Goal: Information Seeking & Learning: Learn about a topic

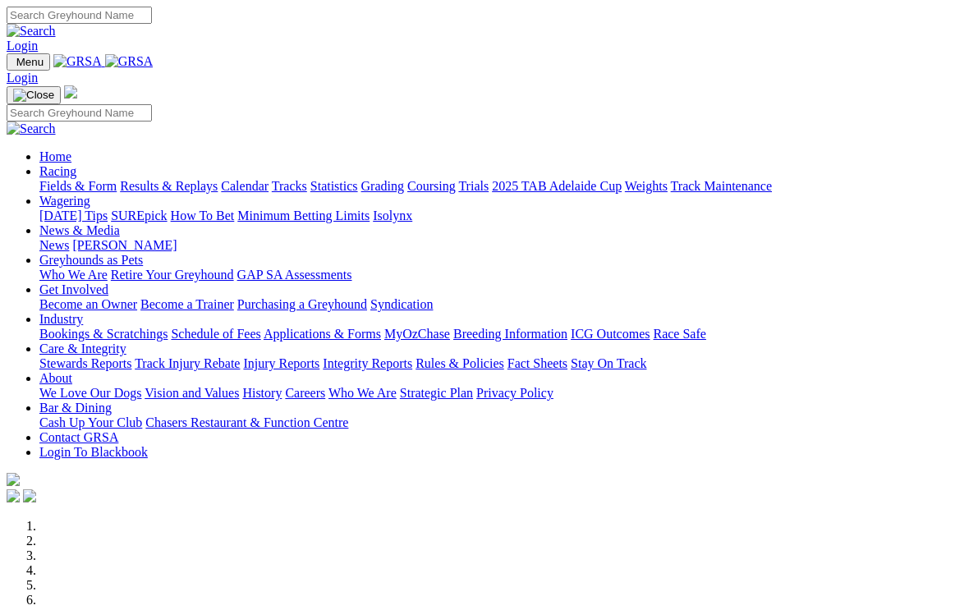
scroll to position [658, 0]
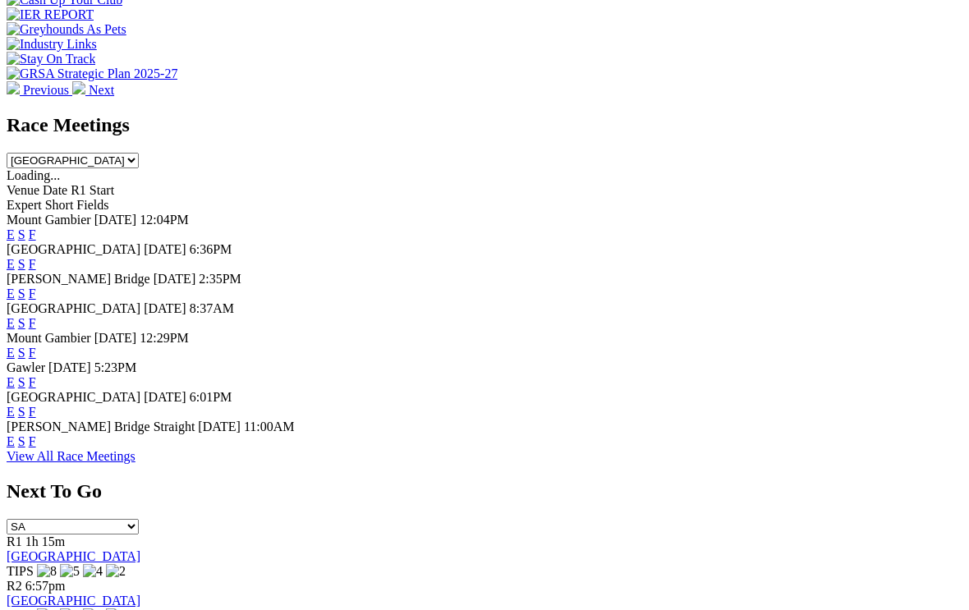
click at [36, 405] on link "F" at bounding box center [32, 412] width 7 height 14
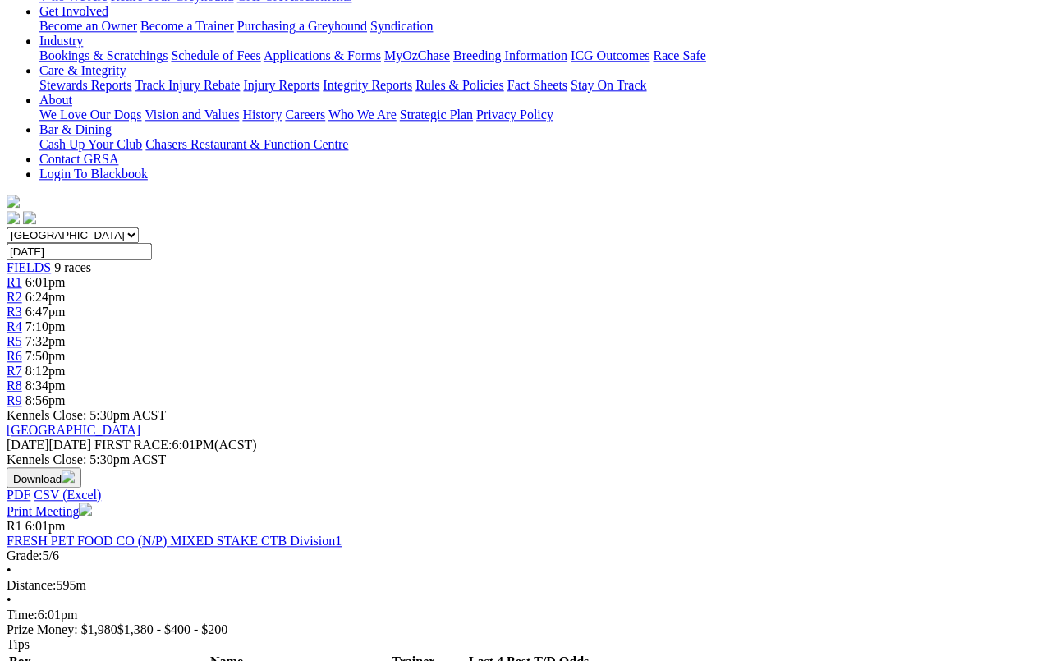
scroll to position [306, 0]
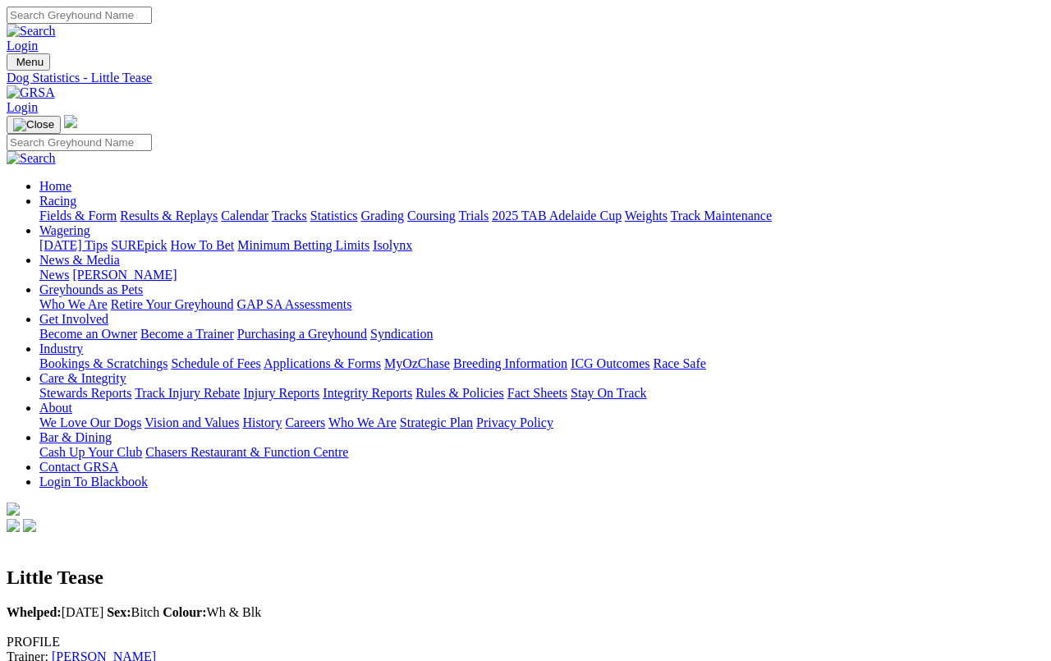
scroll to position [6, 0]
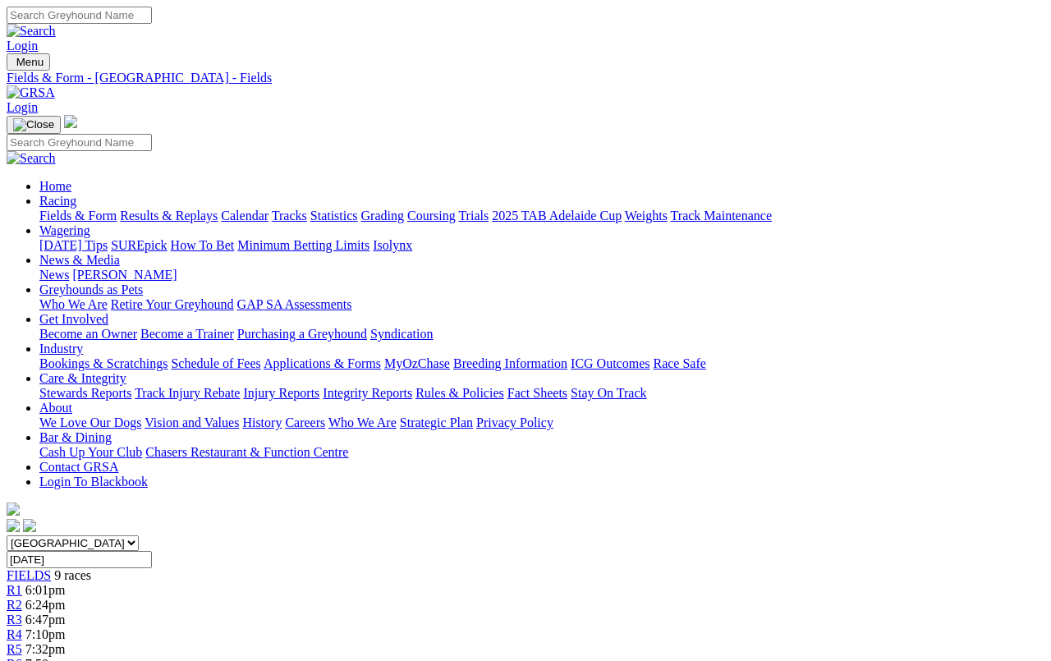
scroll to position [364, 0]
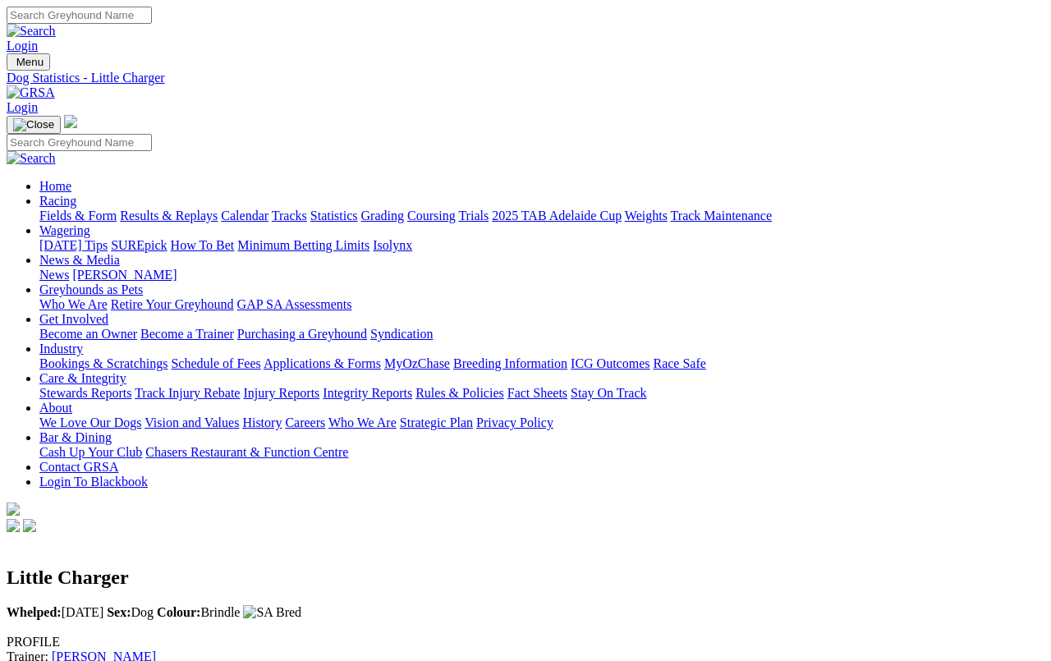
scroll to position [6, 0]
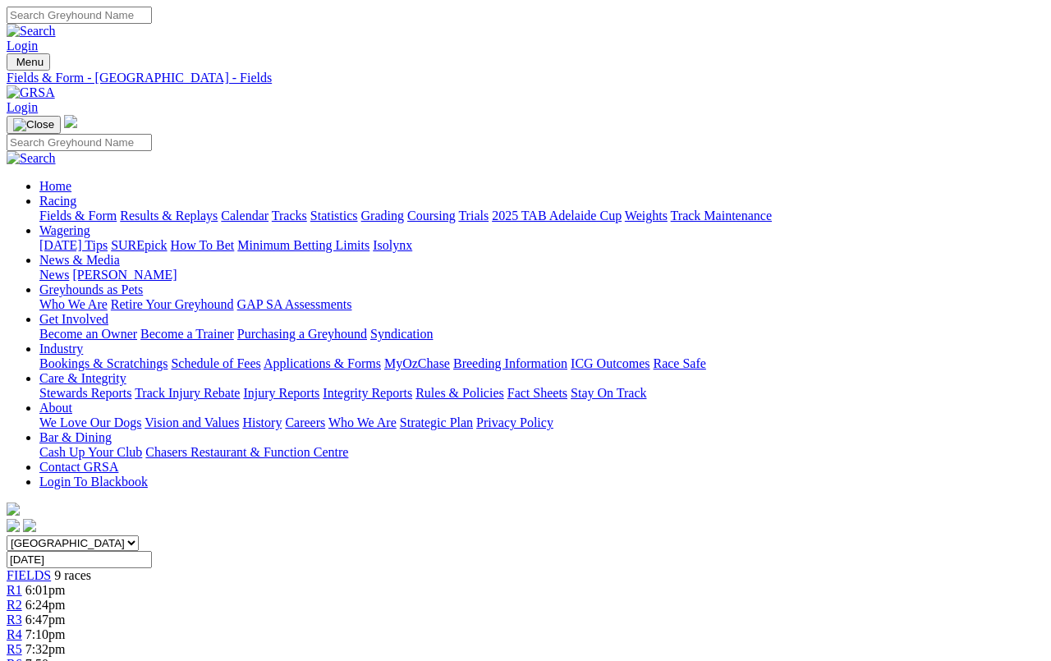
scroll to position [392, 0]
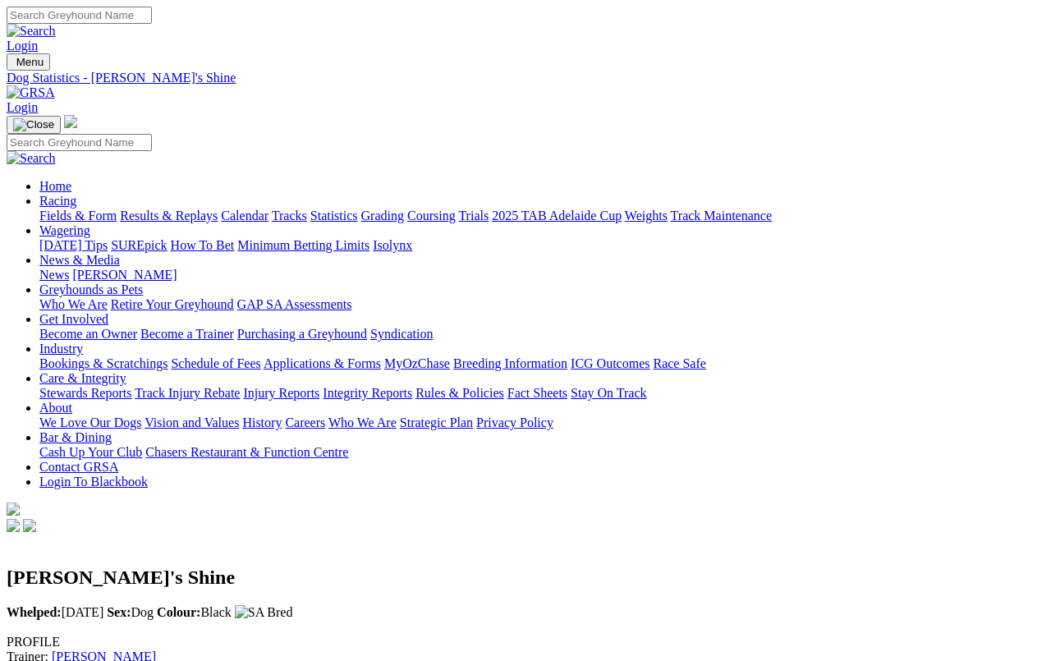
scroll to position [6, 0]
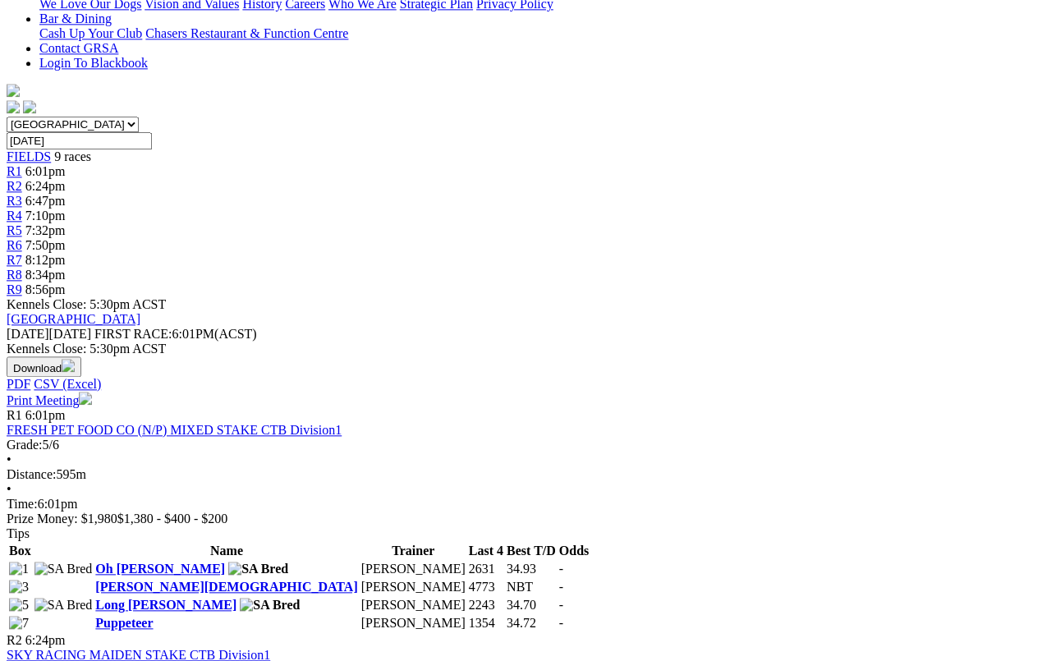
scroll to position [419, 0]
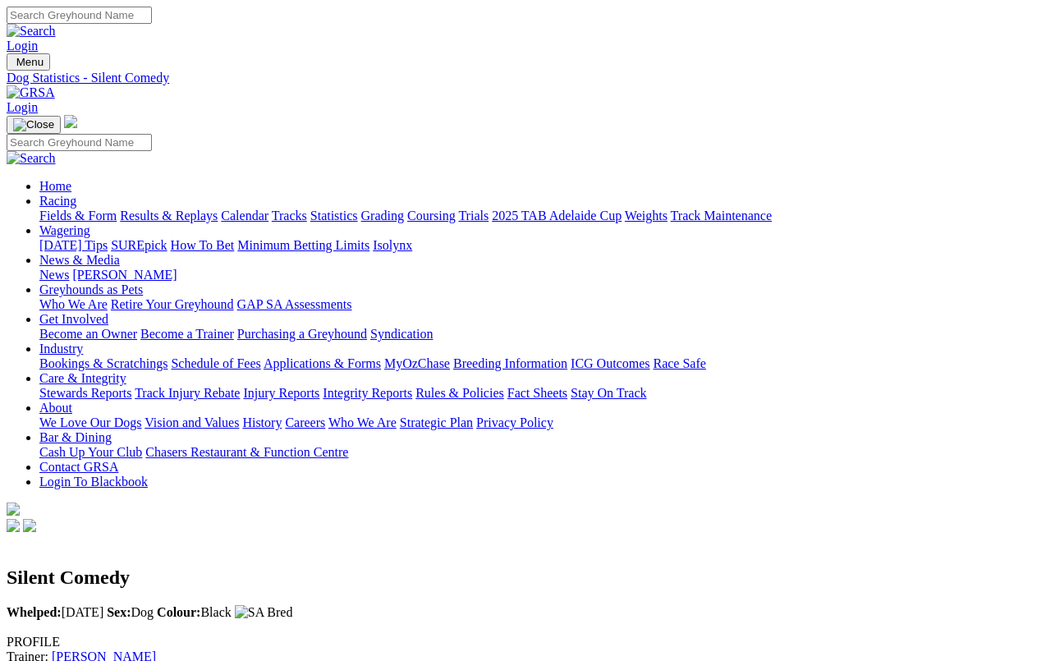
scroll to position [6, 0]
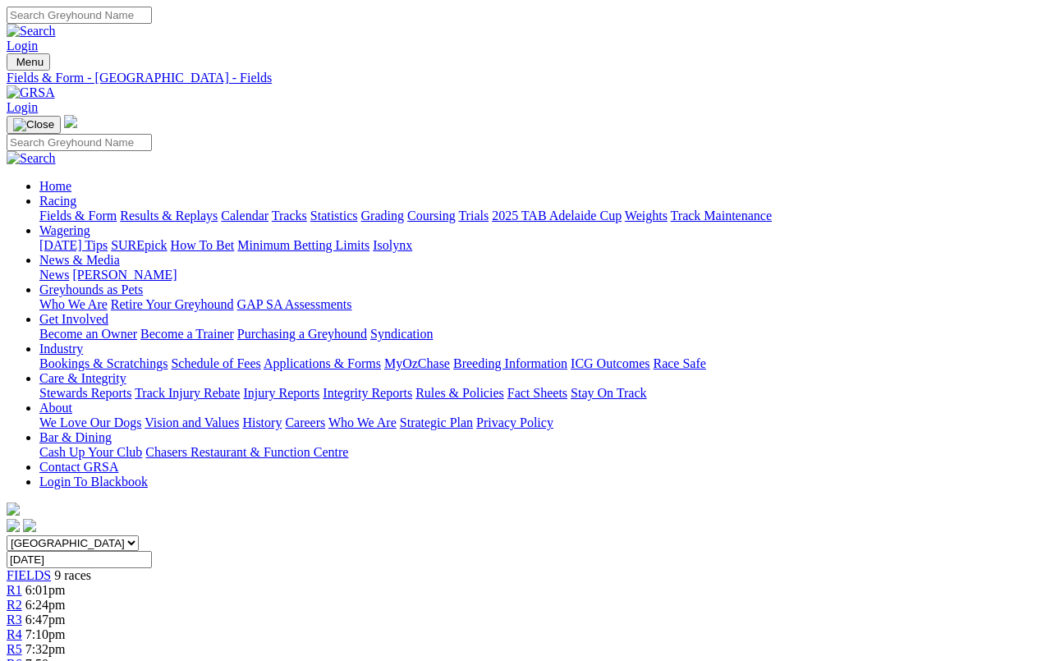
scroll to position [446, 0]
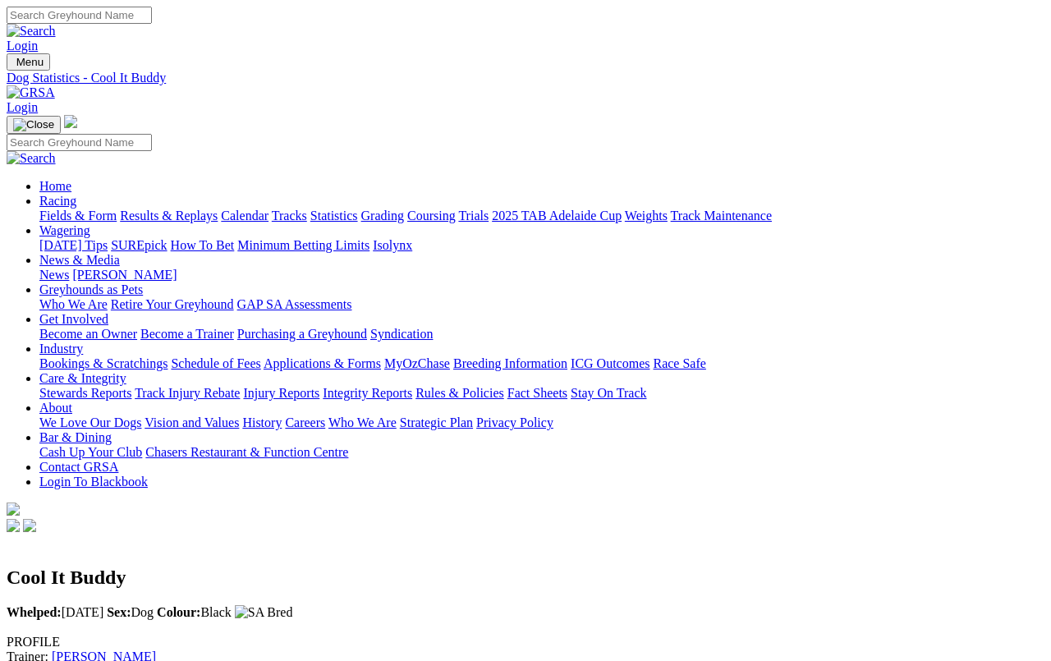
scroll to position [6, 0]
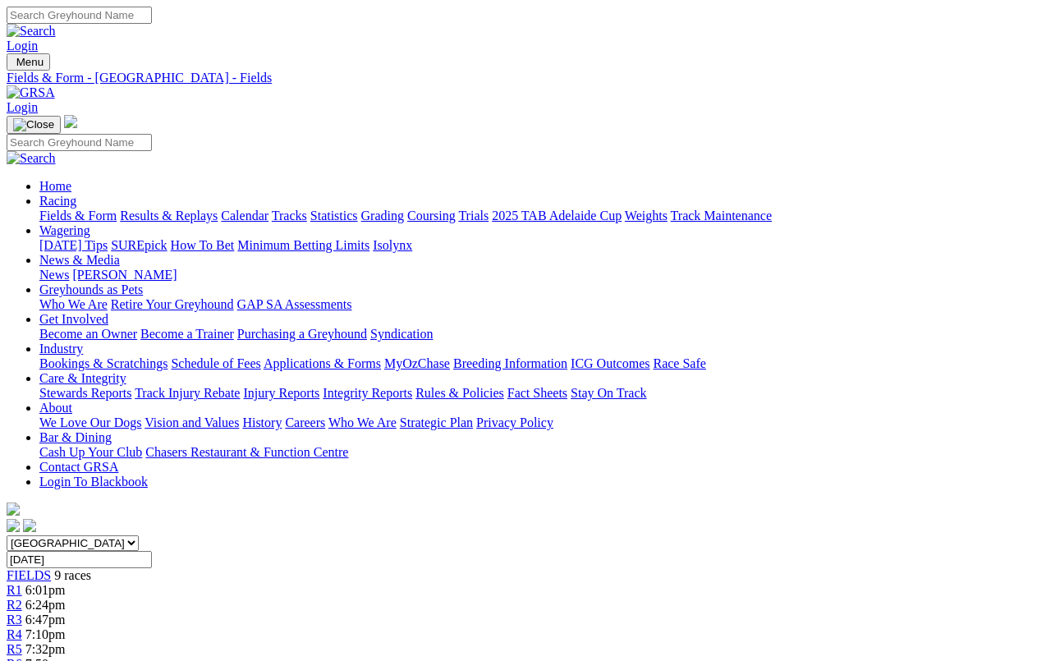
scroll to position [473, 0]
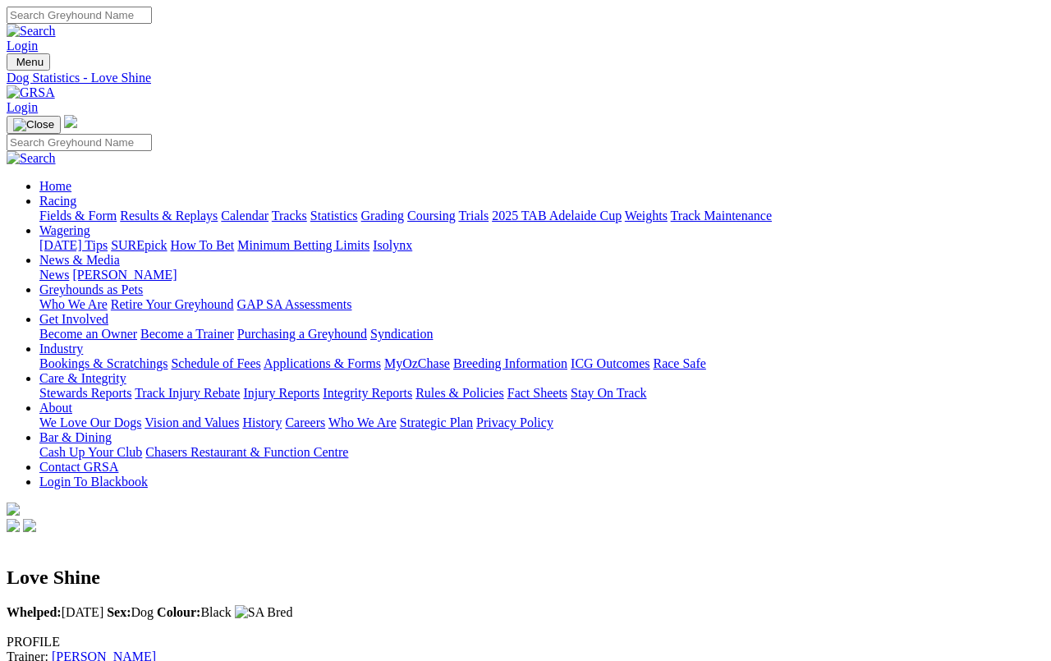
scroll to position [6, 0]
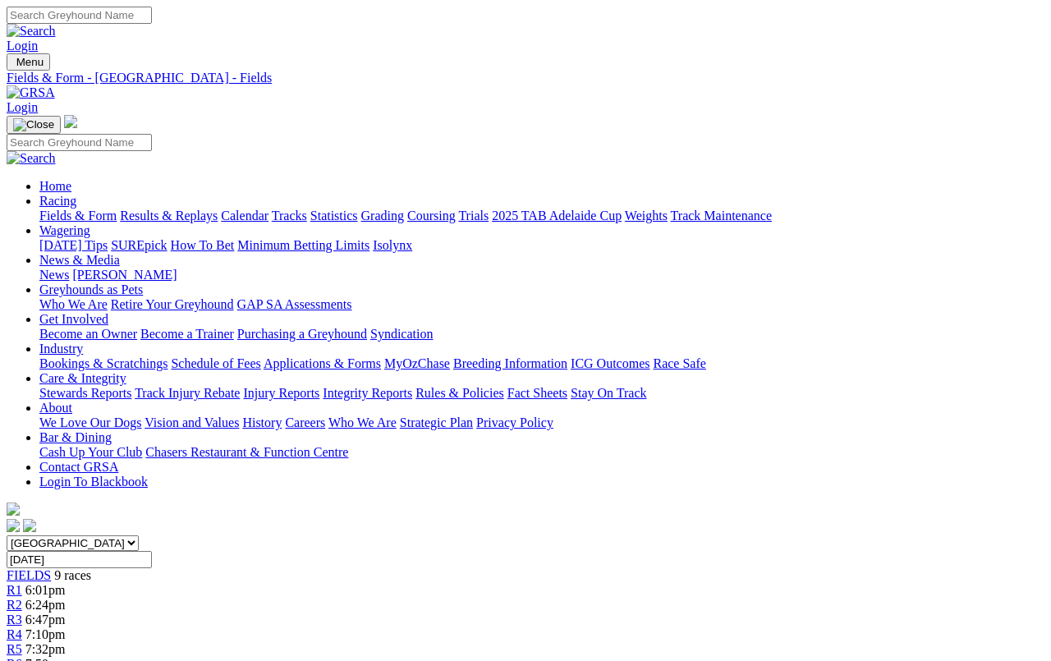
scroll to position [500, 0]
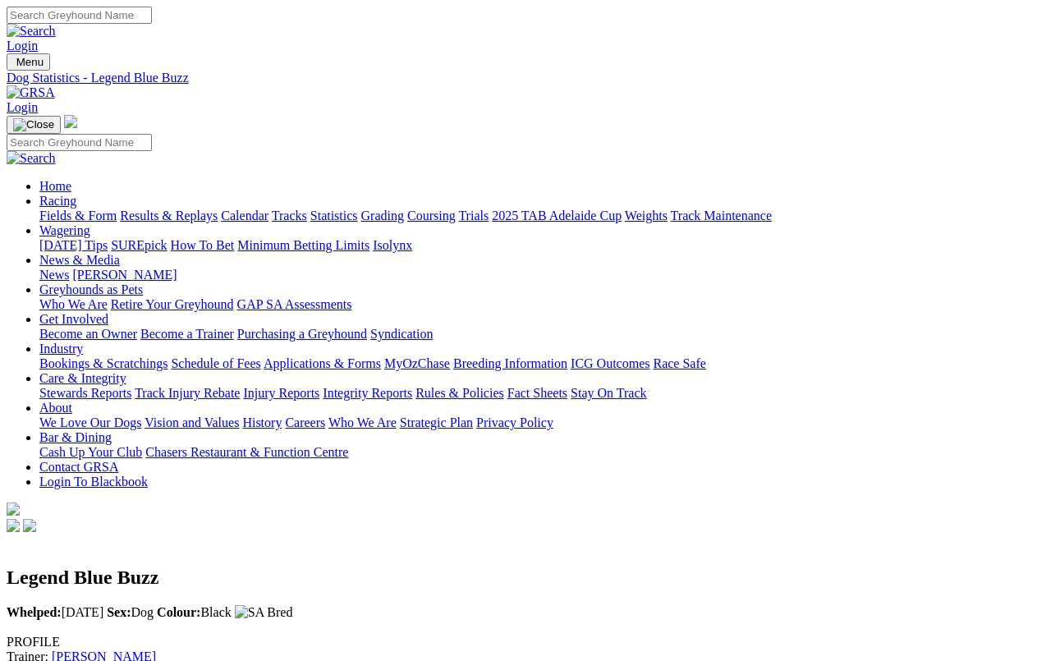
scroll to position [6, 0]
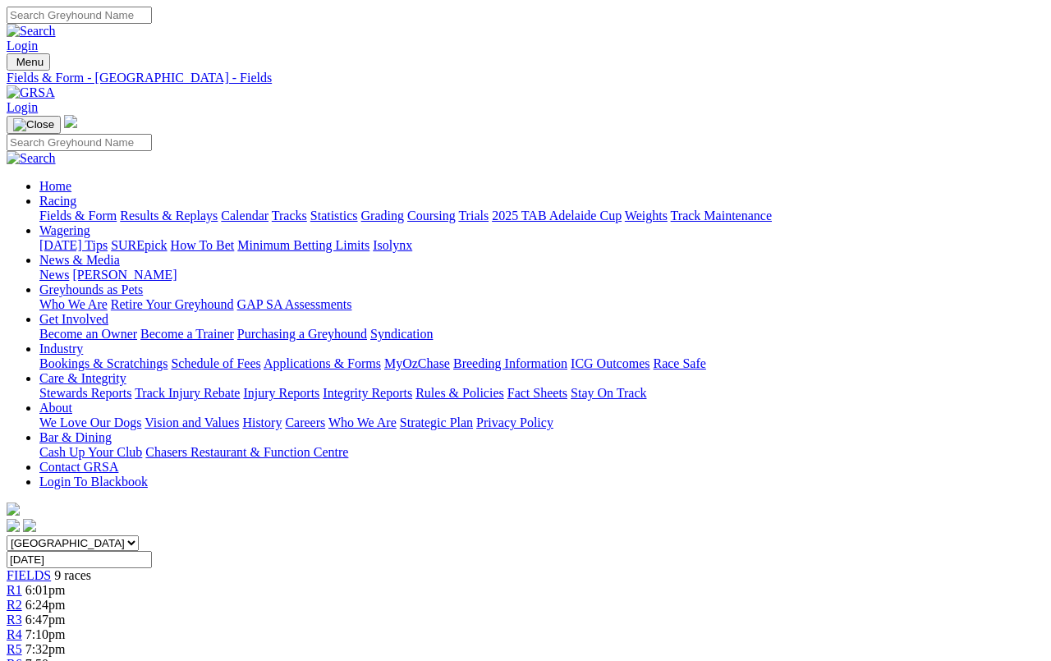
scroll to position [527, 0]
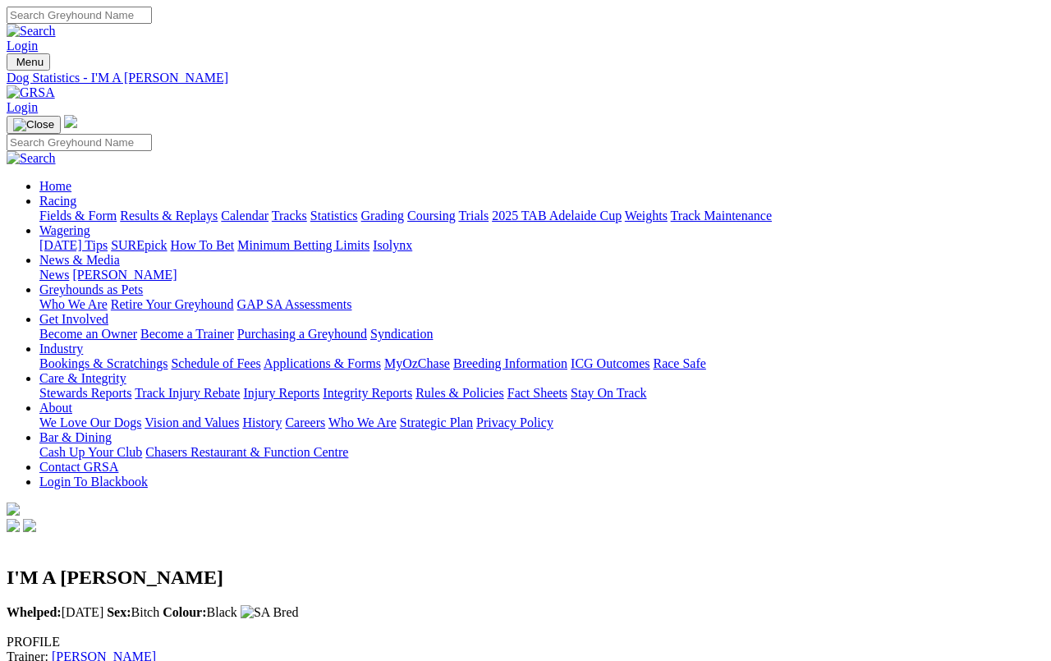
scroll to position [6, 0]
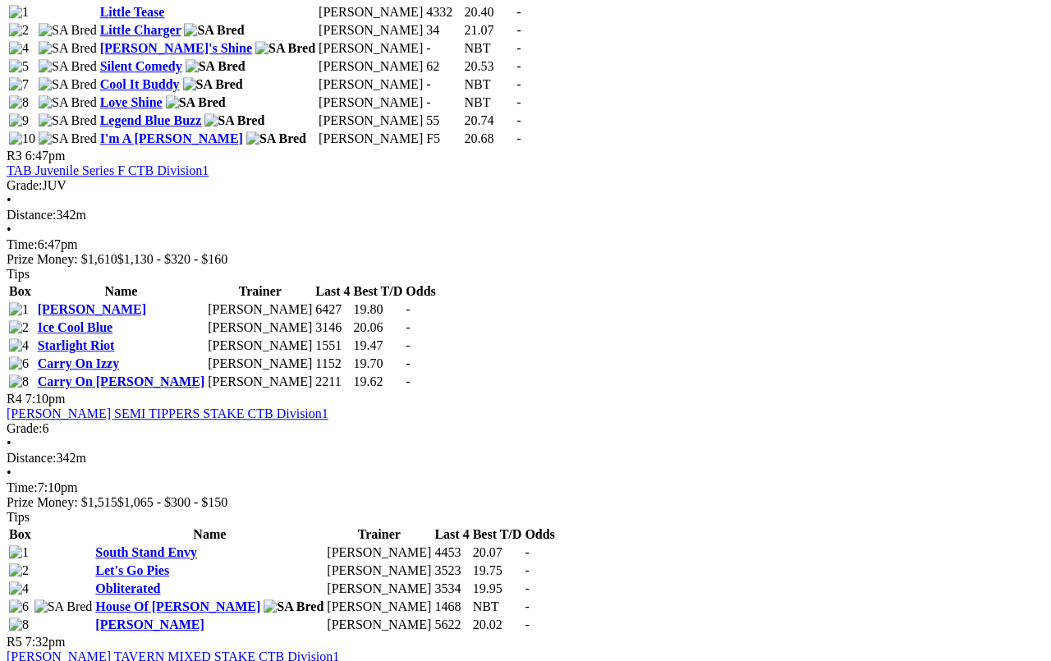
scroll to position [1187, 0]
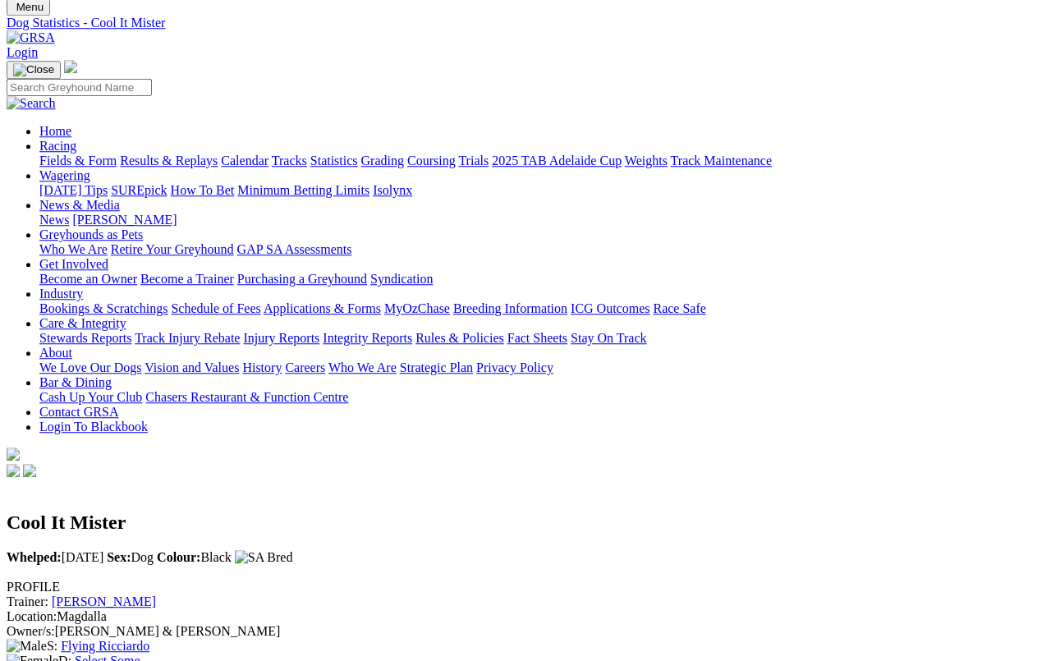
scroll to position [54, 0]
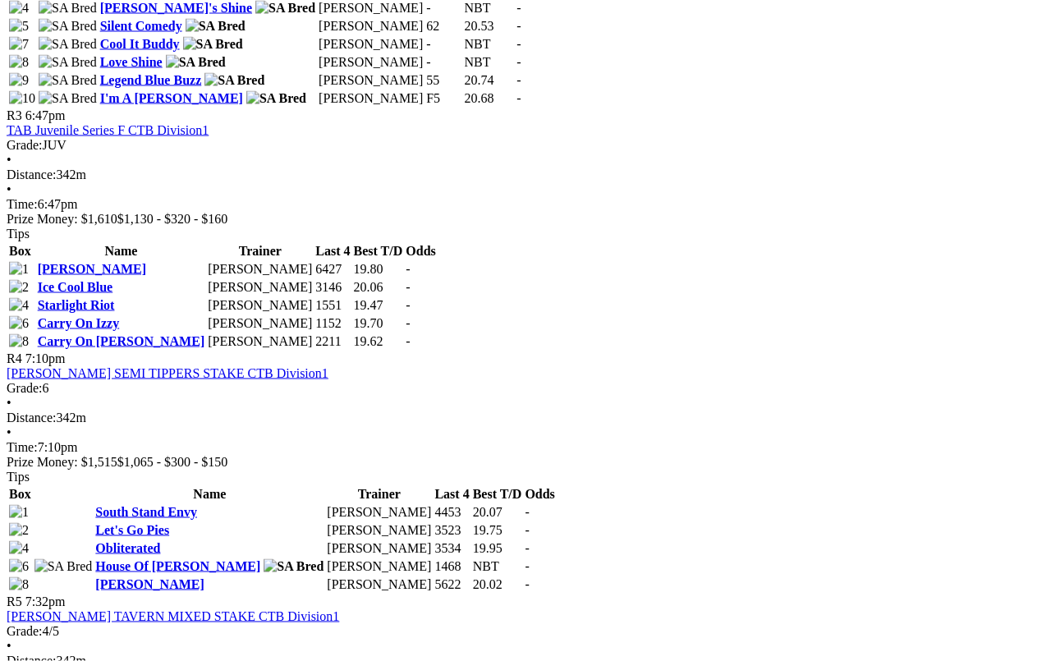
scroll to position [1240, 0]
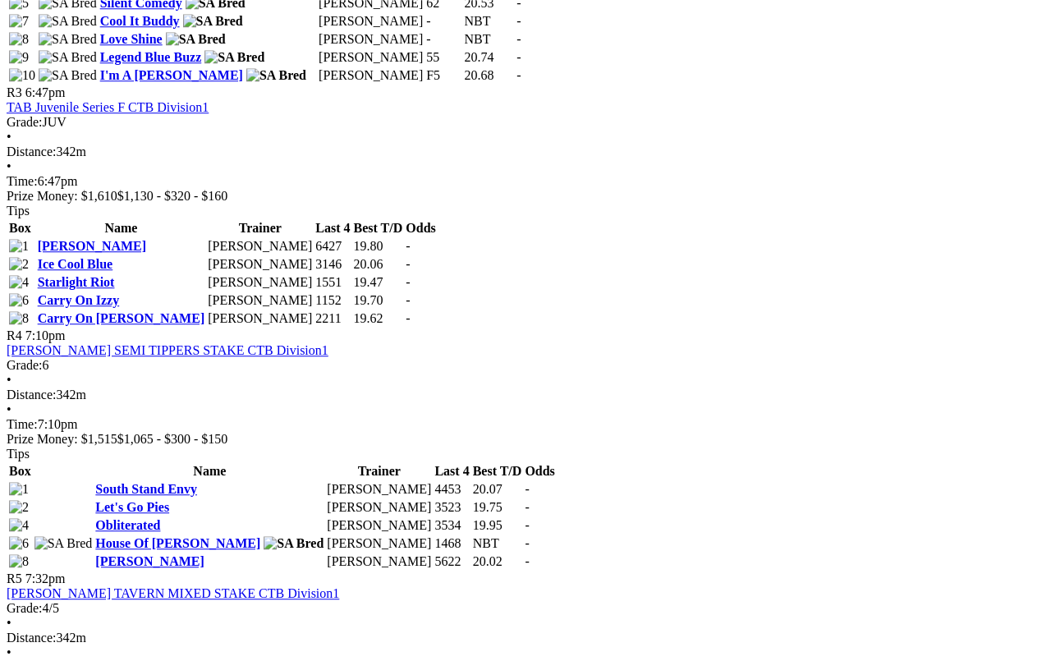
scroll to position [1264, 0]
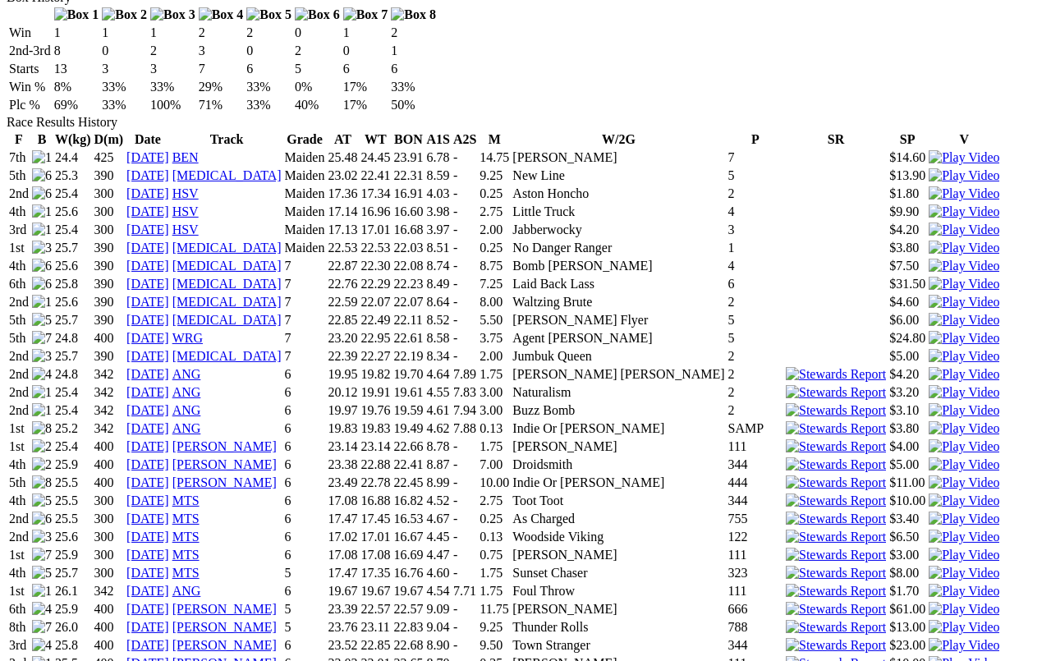
scroll to position [1053, 0]
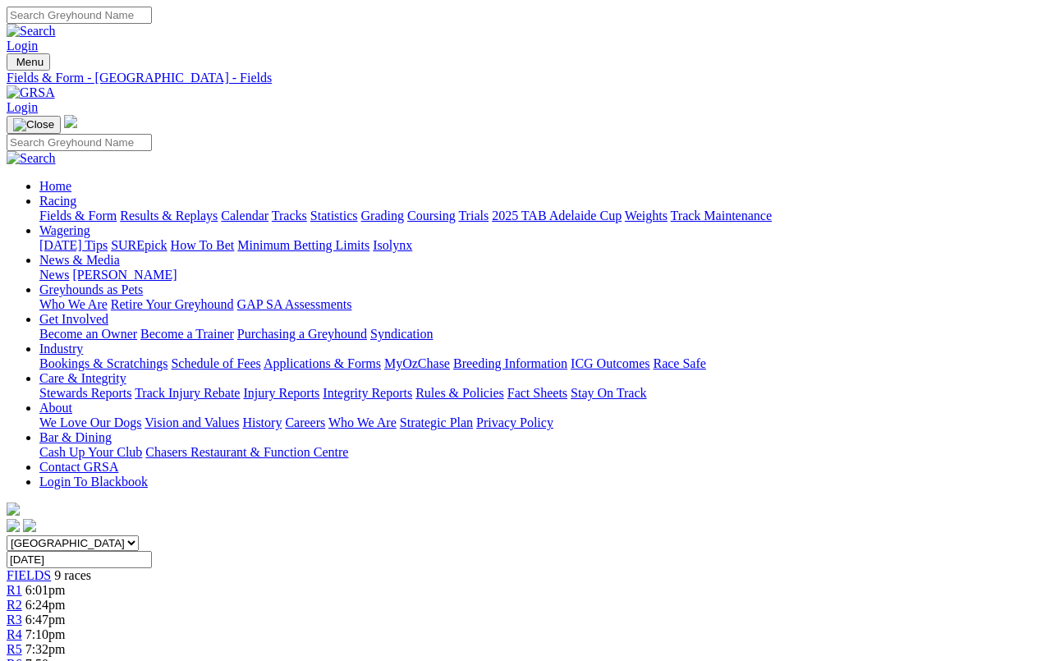
scroll to position [1287, 0]
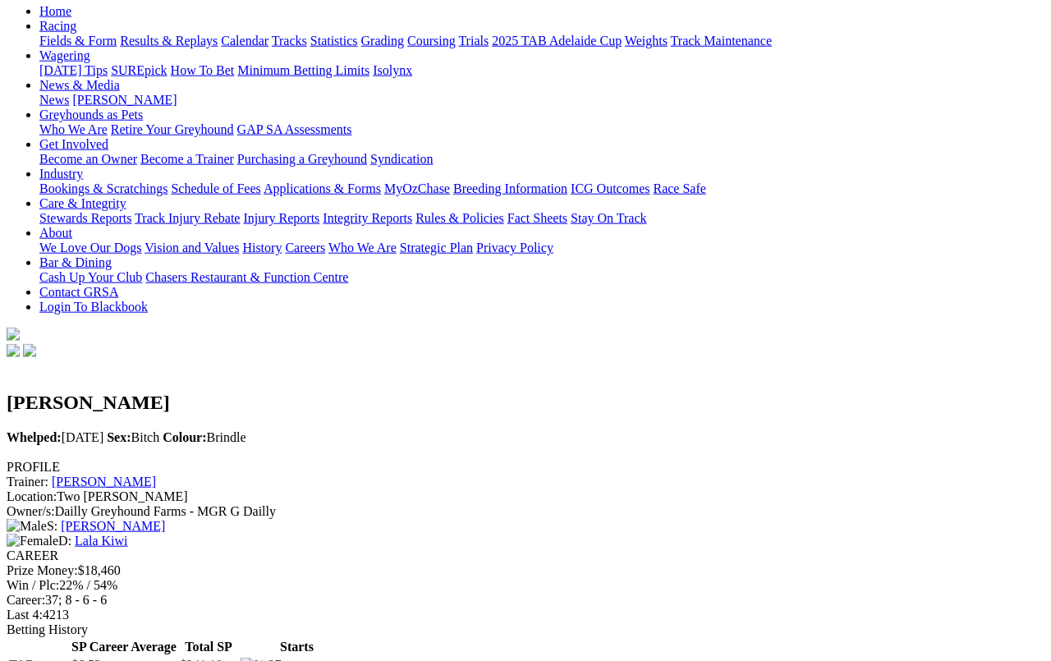
scroll to position [103, 0]
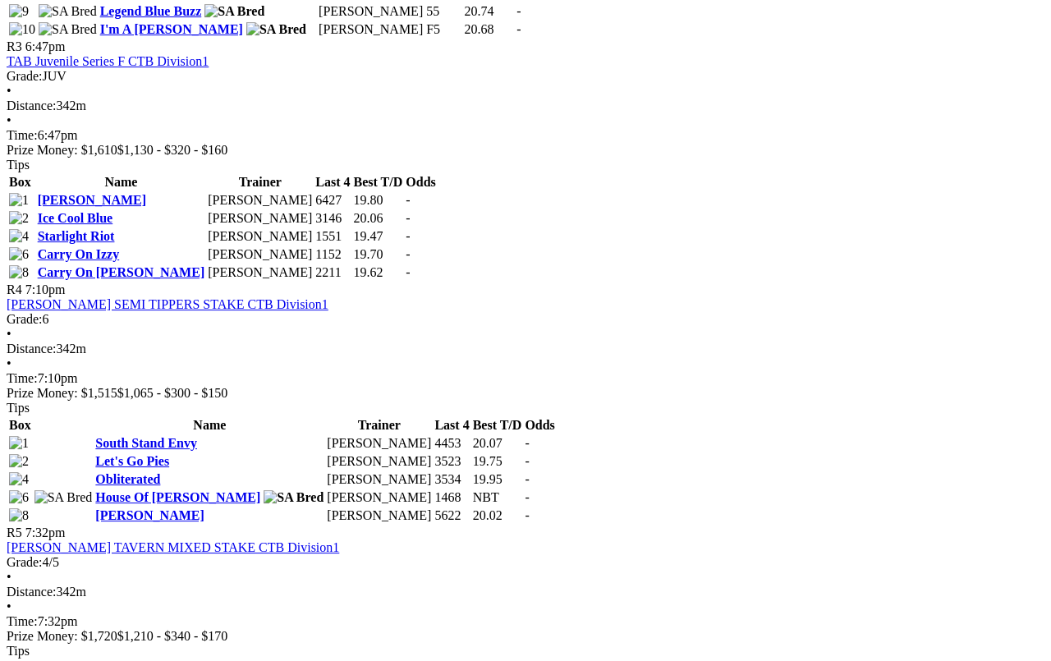
scroll to position [1310, 0]
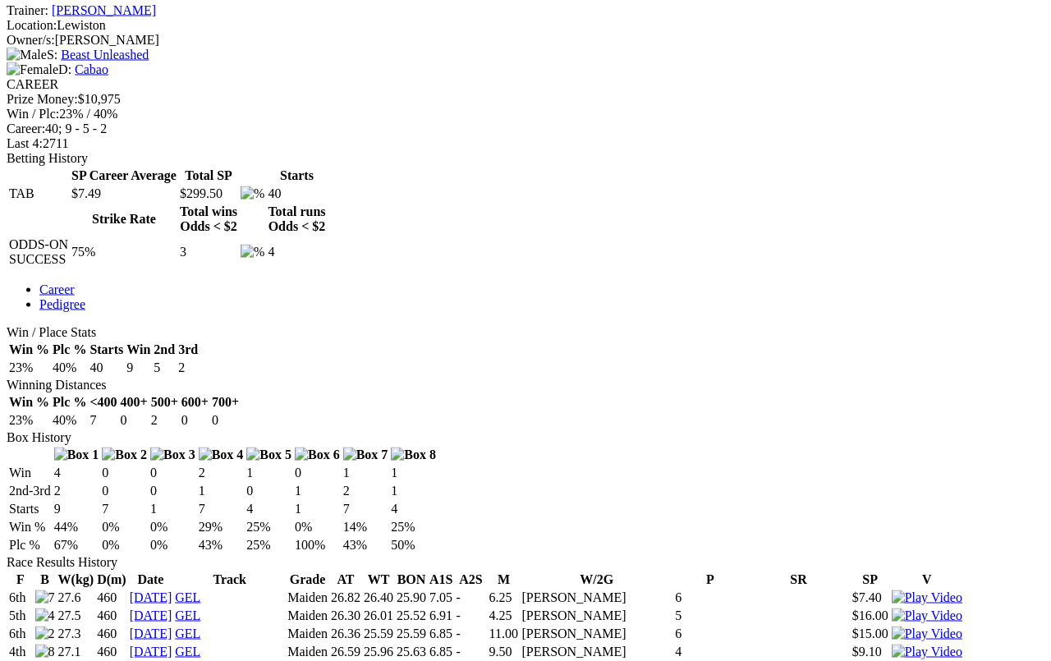
scroll to position [602, 0]
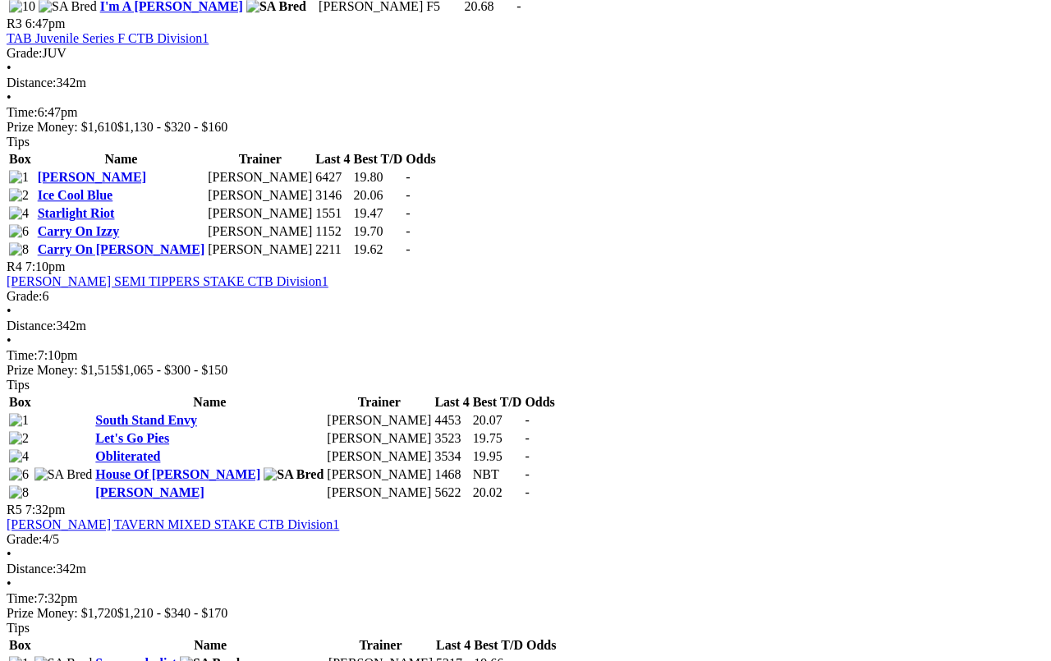
scroll to position [1333, 0]
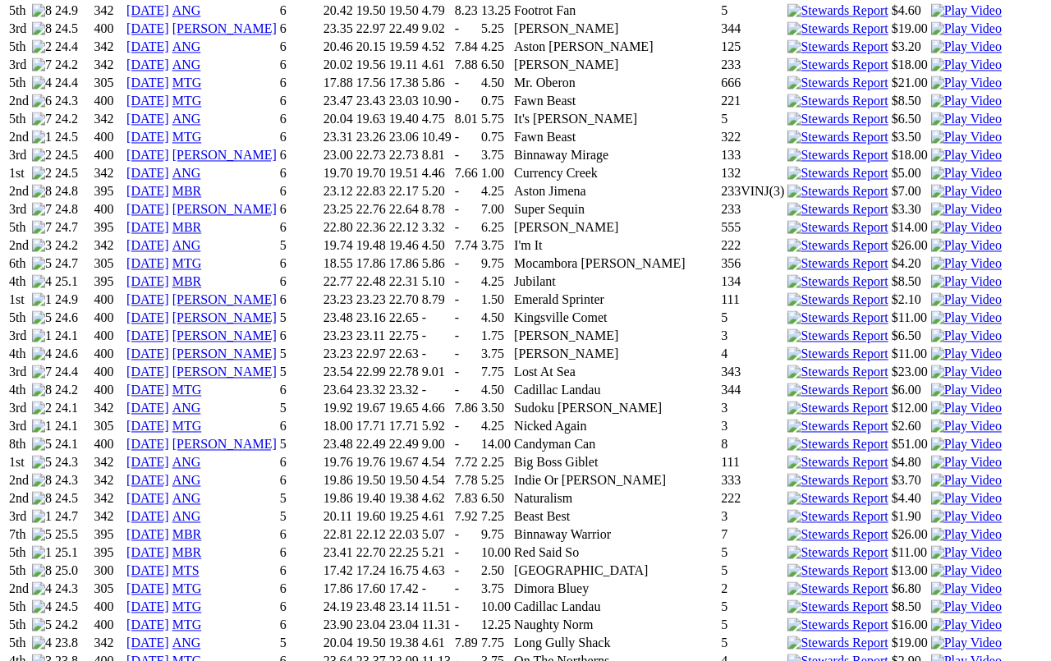
scroll to position [1888, 0]
